Goal: Navigation & Orientation: Find specific page/section

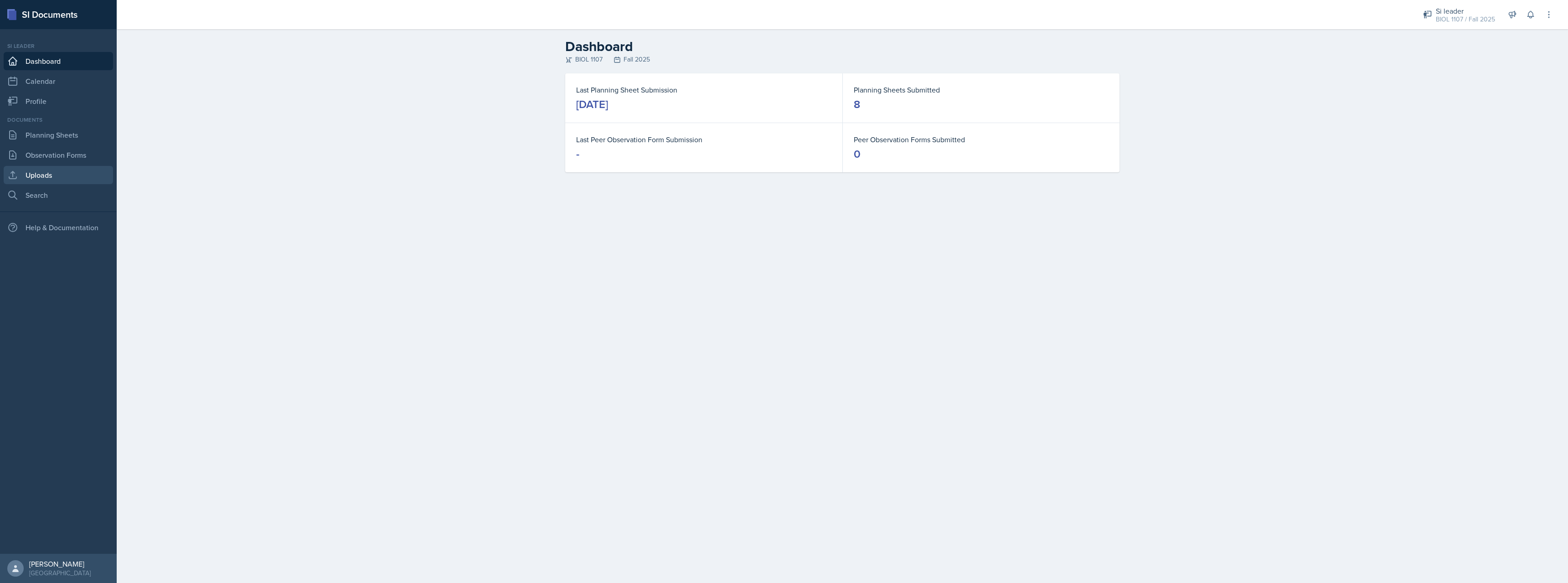
click at [57, 175] on link "Uploads" at bounding box center [58, 175] width 110 height 18
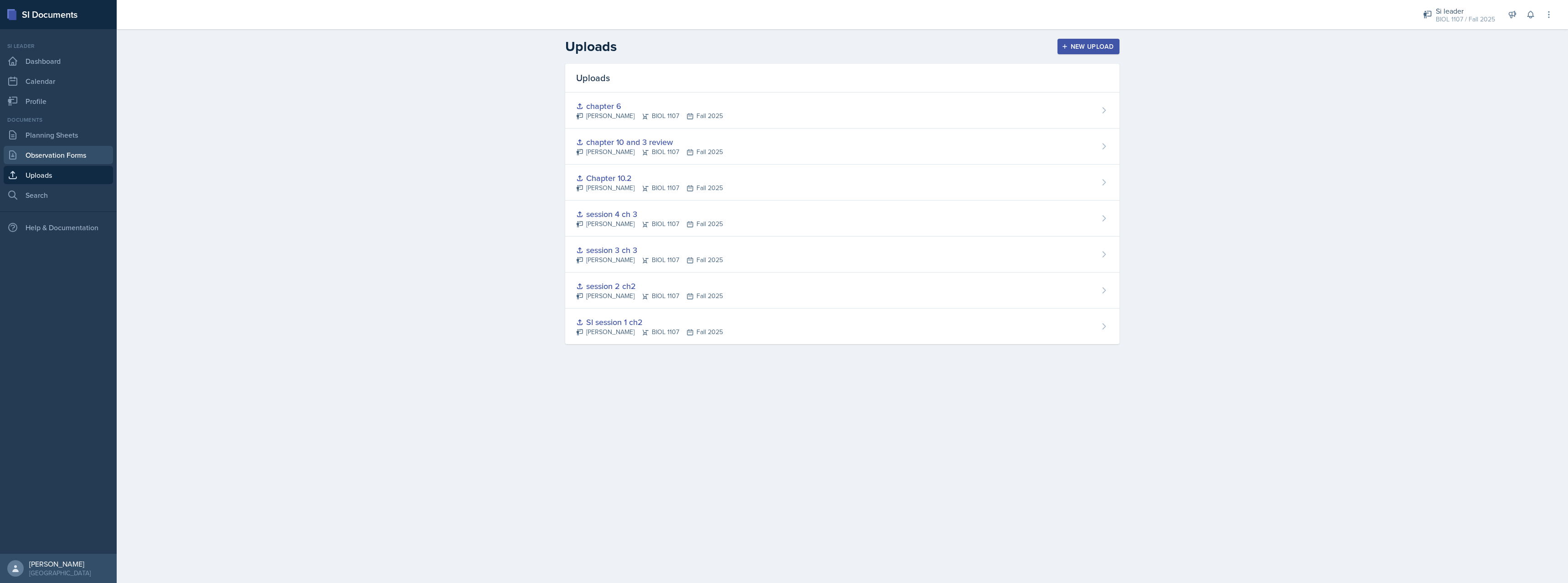
click at [58, 160] on link "Observation Forms" at bounding box center [58, 155] width 110 height 18
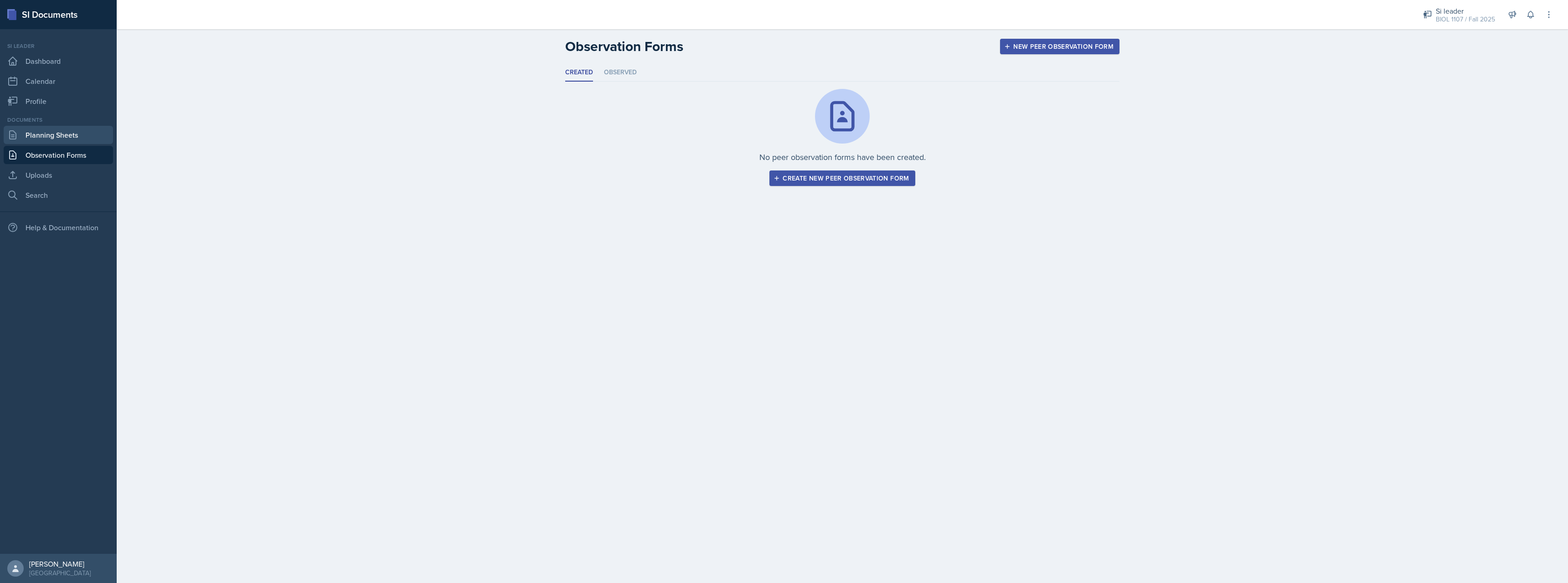
click at [65, 138] on link "Planning Sheets" at bounding box center [58, 135] width 110 height 18
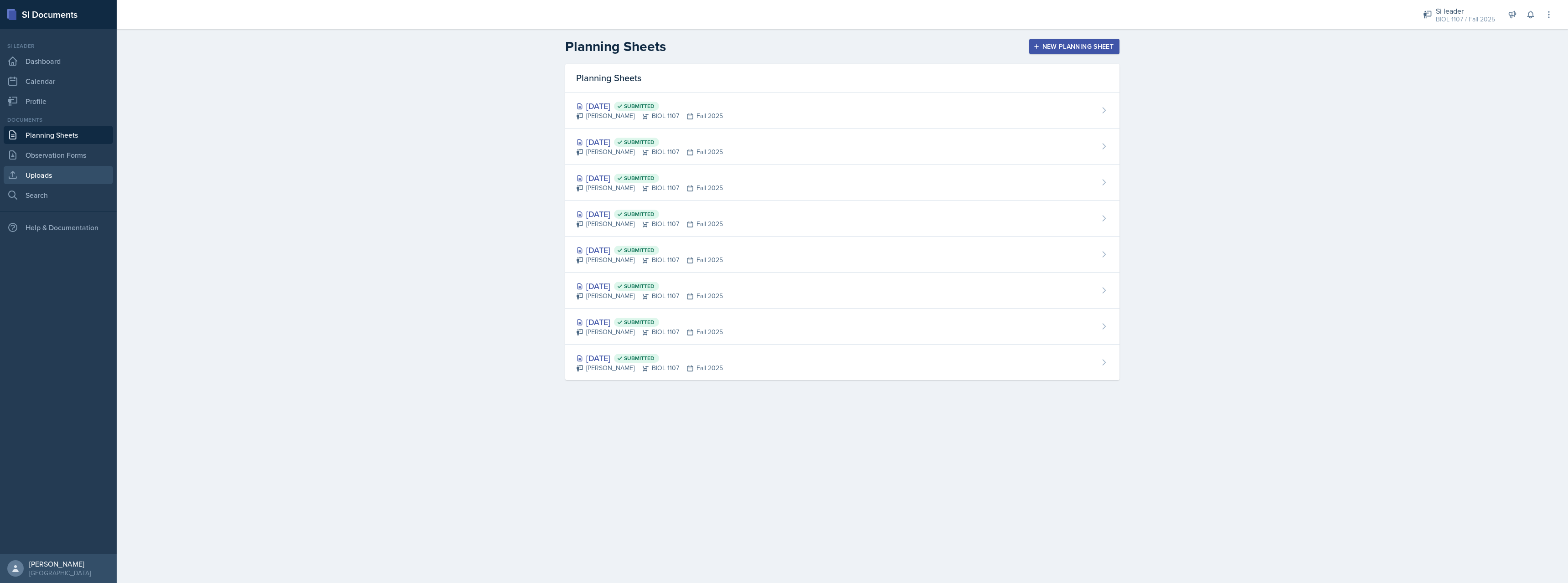
click at [75, 172] on link "Uploads" at bounding box center [58, 175] width 110 height 18
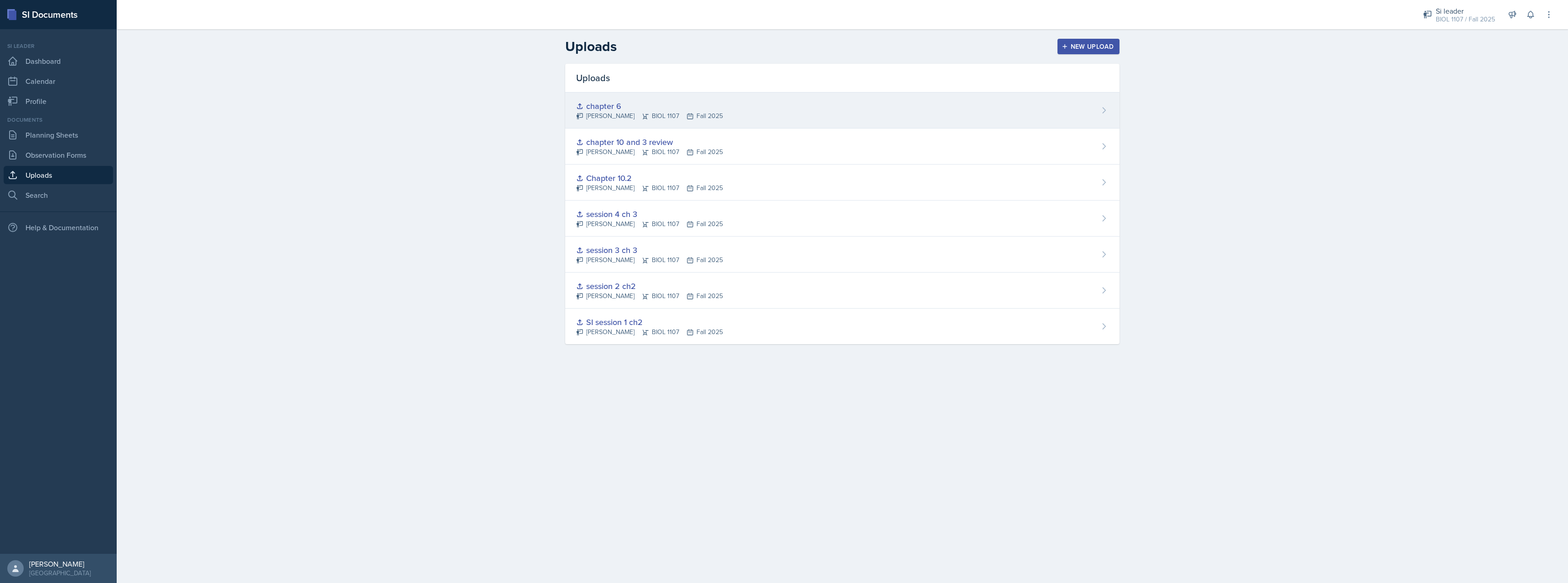
click at [909, 101] on div "chapter 6 [PERSON_NAME] BIOL 1107 Fall 2025" at bounding box center [842, 110] width 555 height 36
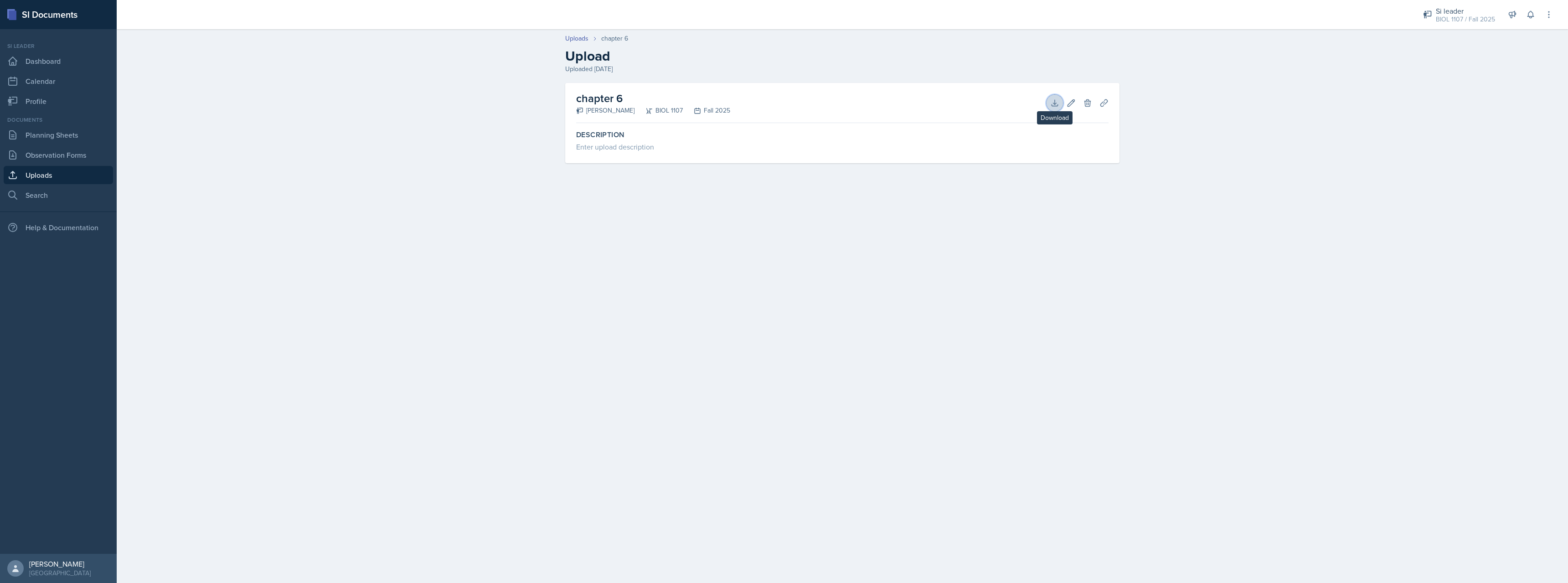
click at [1055, 106] on icon at bounding box center [1055, 103] width 6 height 6
